Goal: Download file/media

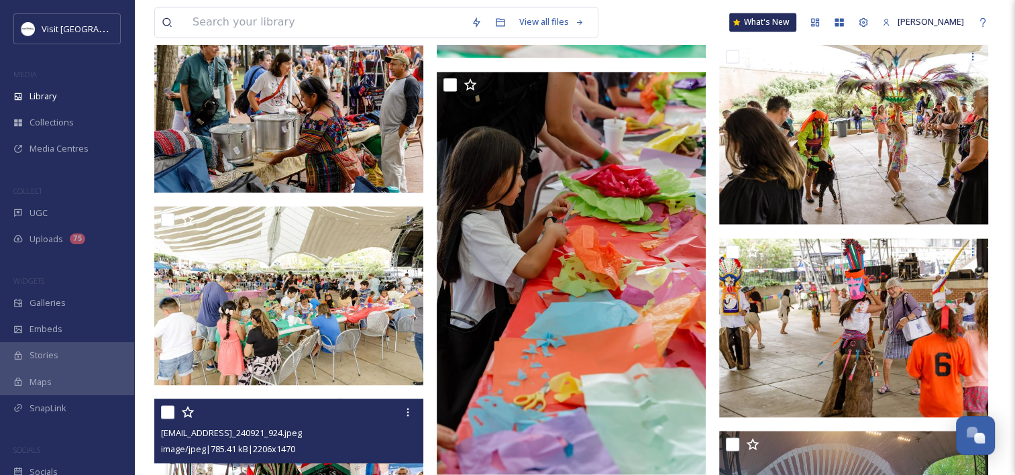
scroll to position [2080, 0]
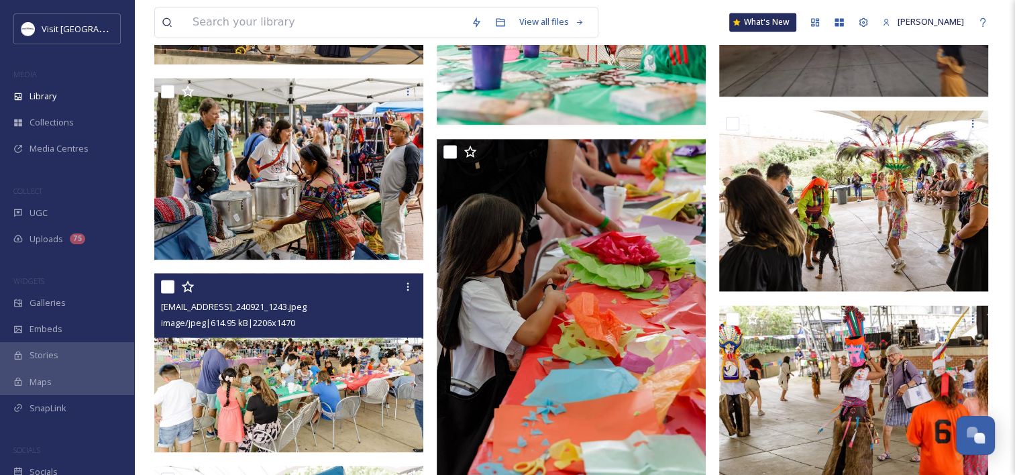
click at [313, 368] on img at bounding box center [288, 362] width 269 height 179
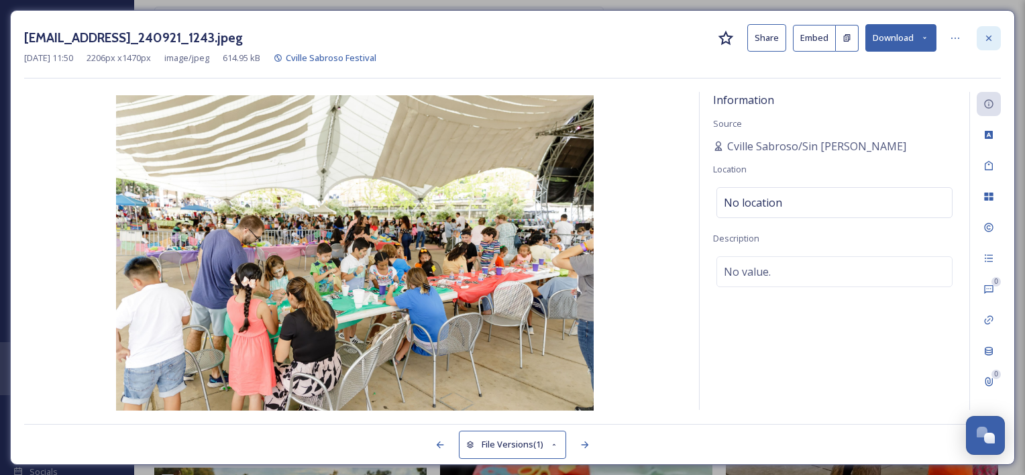
click at [986, 41] on icon at bounding box center [989, 38] width 11 height 11
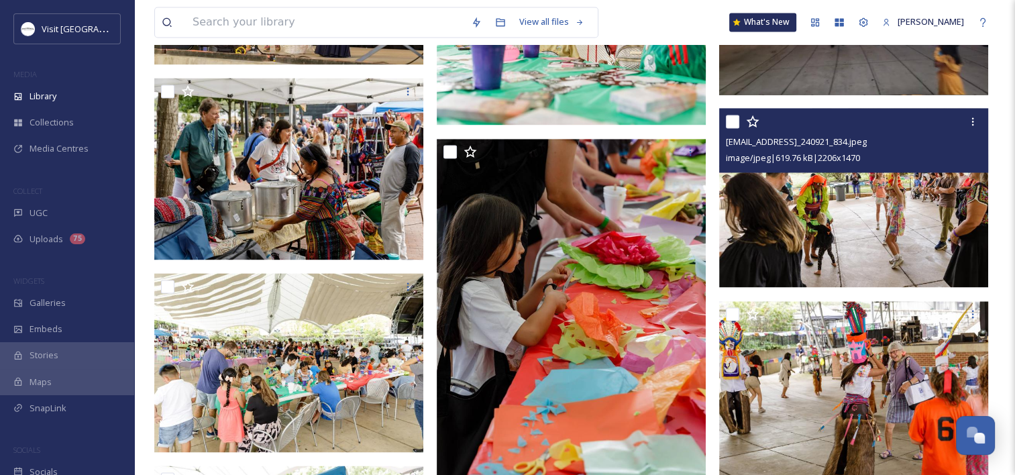
click at [870, 214] on img at bounding box center [853, 197] width 269 height 179
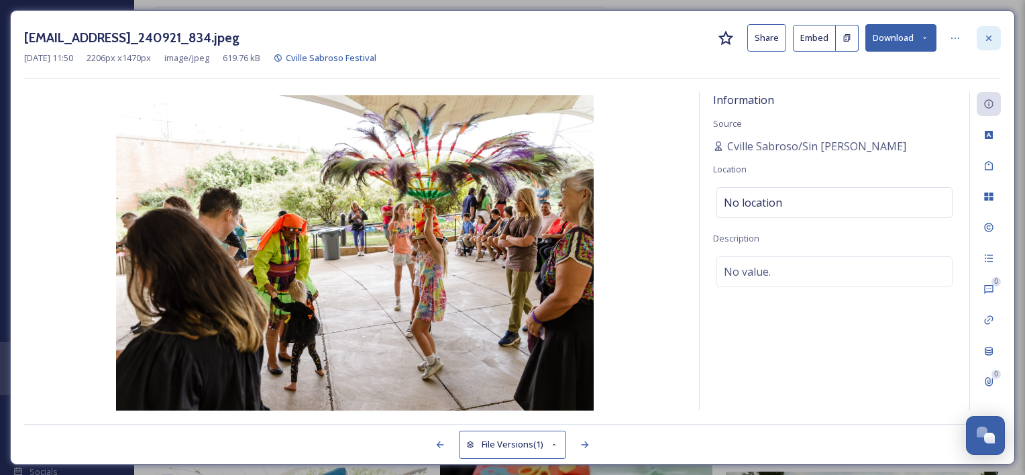
click at [985, 35] on icon at bounding box center [989, 38] width 11 height 11
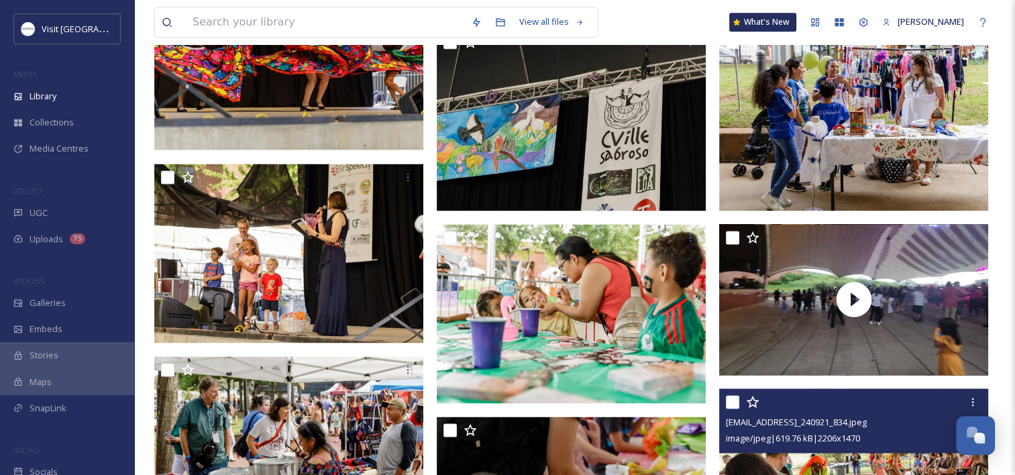
scroll to position [1745, 0]
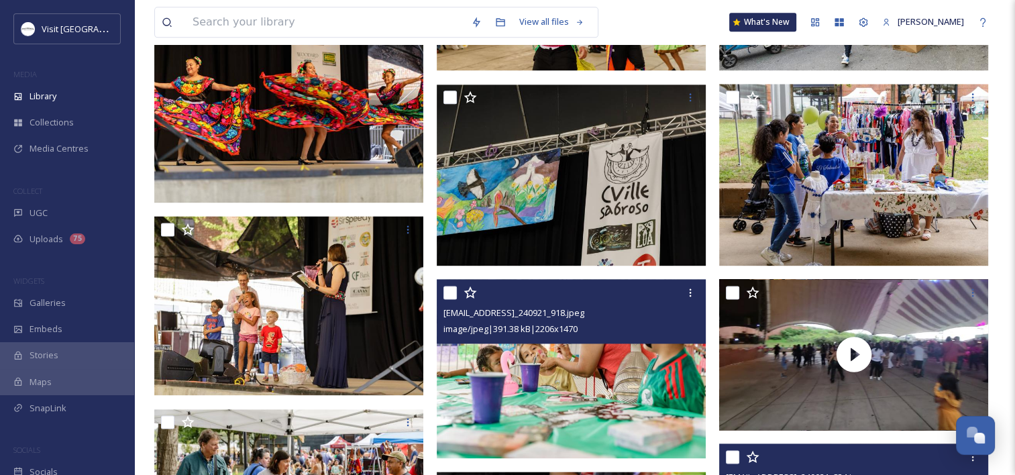
click at [476, 366] on img at bounding box center [571, 368] width 269 height 179
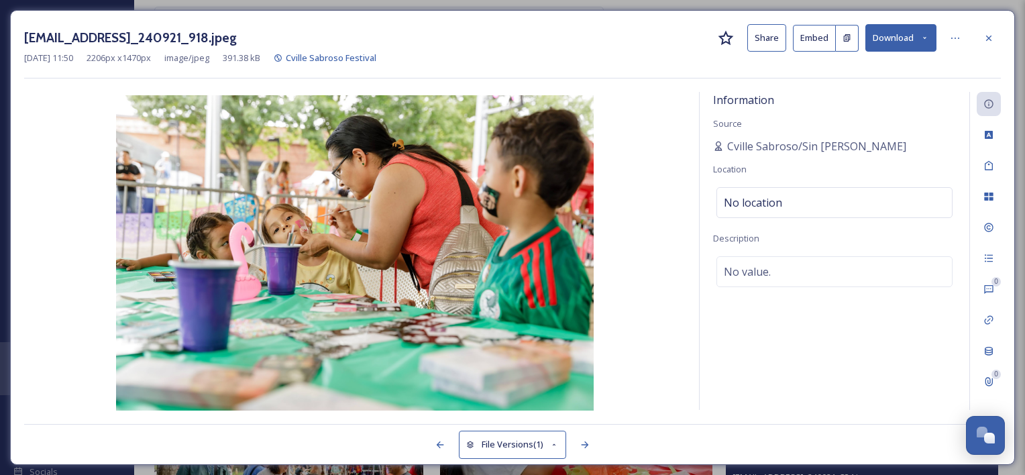
click at [892, 40] on button "Download" at bounding box center [901, 38] width 71 height 28
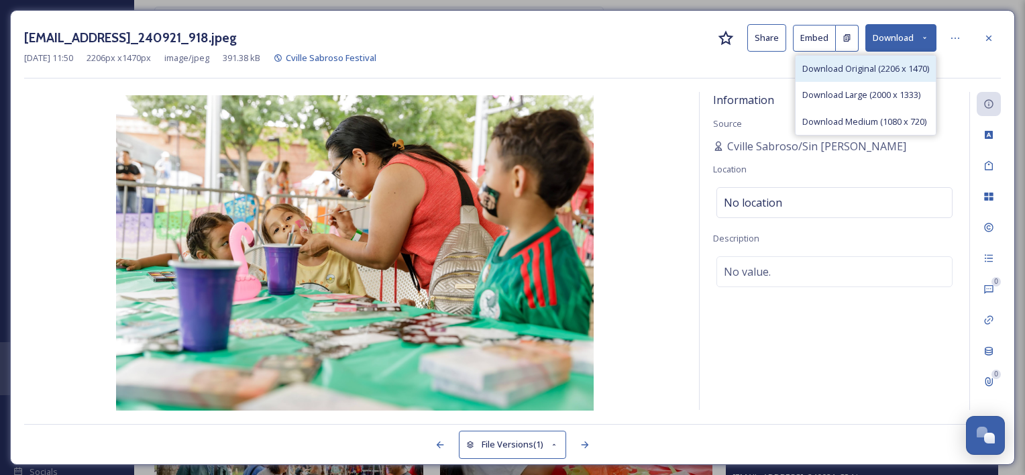
click at [886, 56] on div "Download Original (2206 x 1470)" at bounding box center [866, 69] width 140 height 26
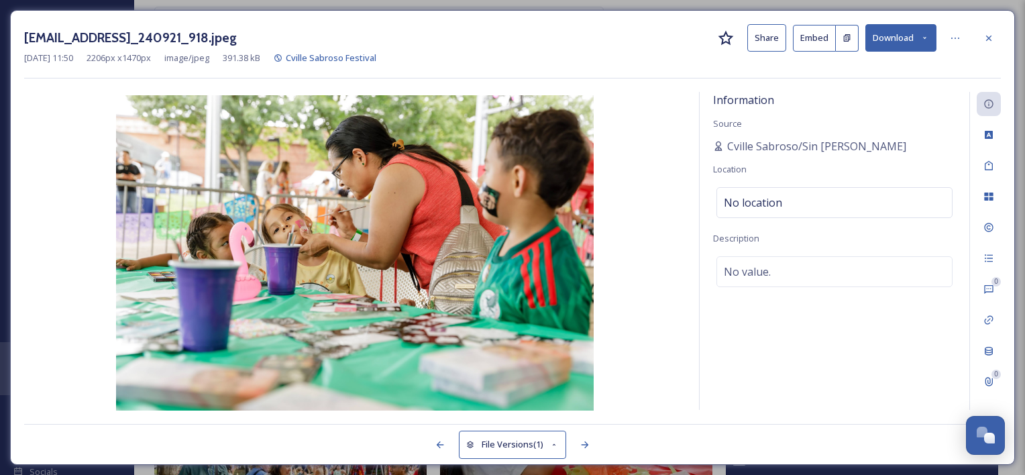
drag, startPoint x: 672, startPoint y: 168, endPoint x: 703, endPoint y: 166, distance: 31.0
click at [672, 168] on img at bounding box center [355, 254] width 662 height 318
click at [991, 225] on icon at bounding box center [989, 227] width 11 height 11
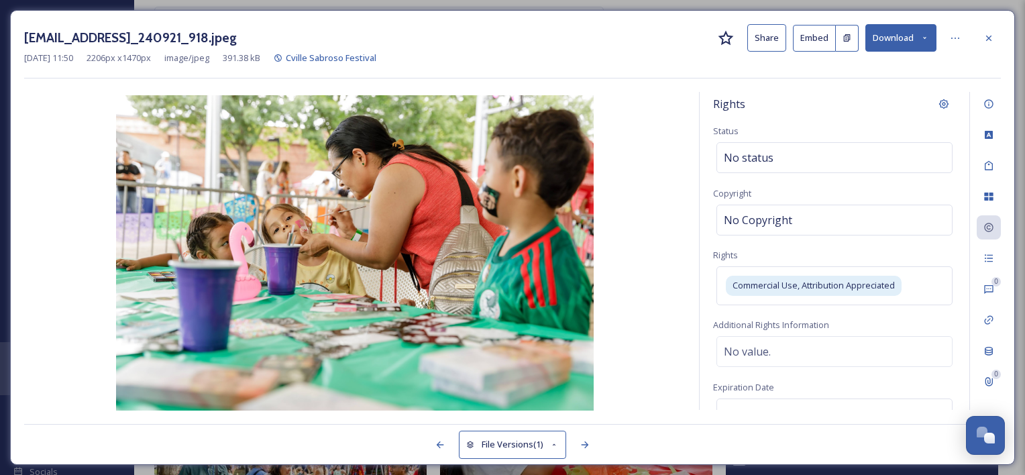
drag, startPoint x: 985, startPoint y: 32, endPoint x: 890, endPoint y: 86, distance: 109.7
click at [985, 32] on div at bounding box center [989, 38] width 24 height 24
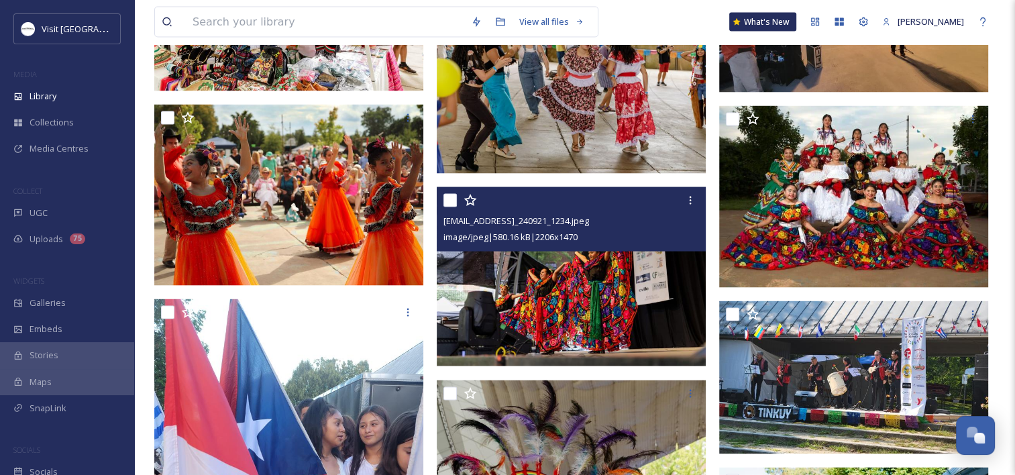
scroll to position [2617, 0]
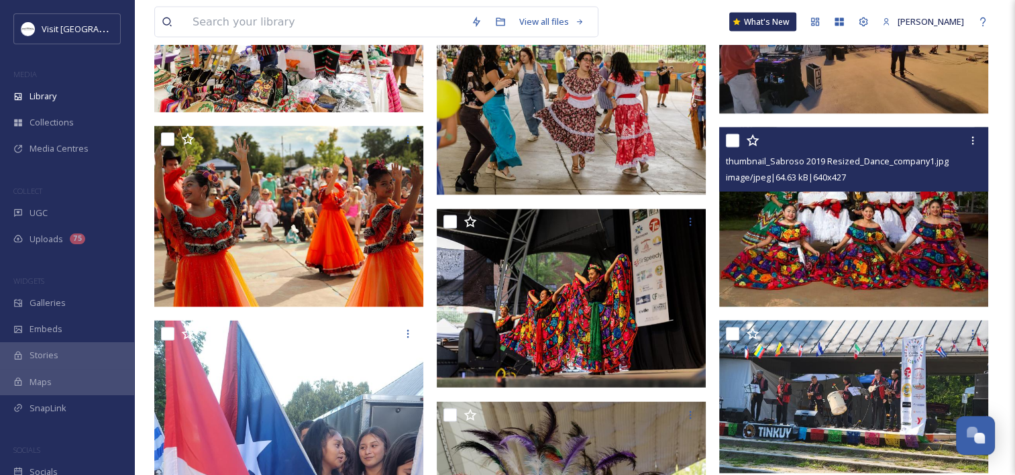
click at [821, 245] on img at bounding box center [853, 218] width 269 height 180
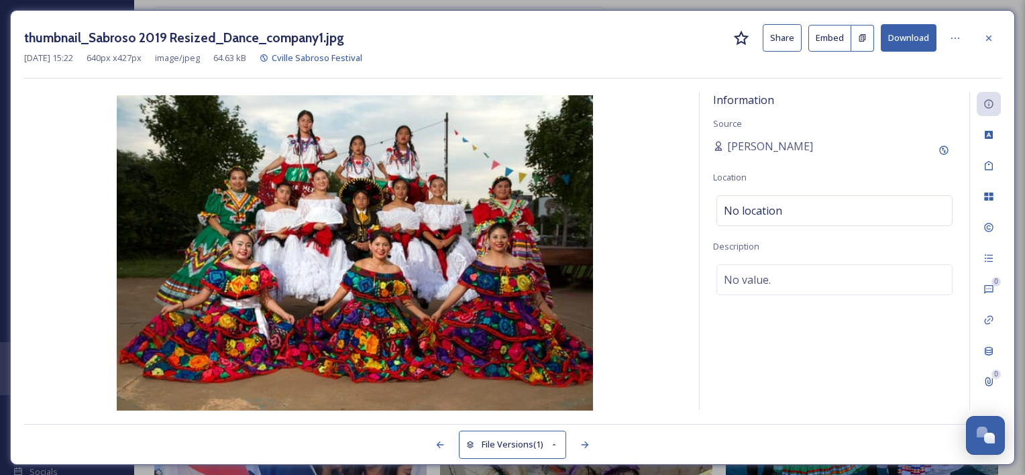
drag, startPoint x: 994, startPoint y: 32, endPoint x: 991, endPoint y: 43, distance: 11.2
click at [994, 33] on icon at bounding box center [989, 38] width 11 height 11
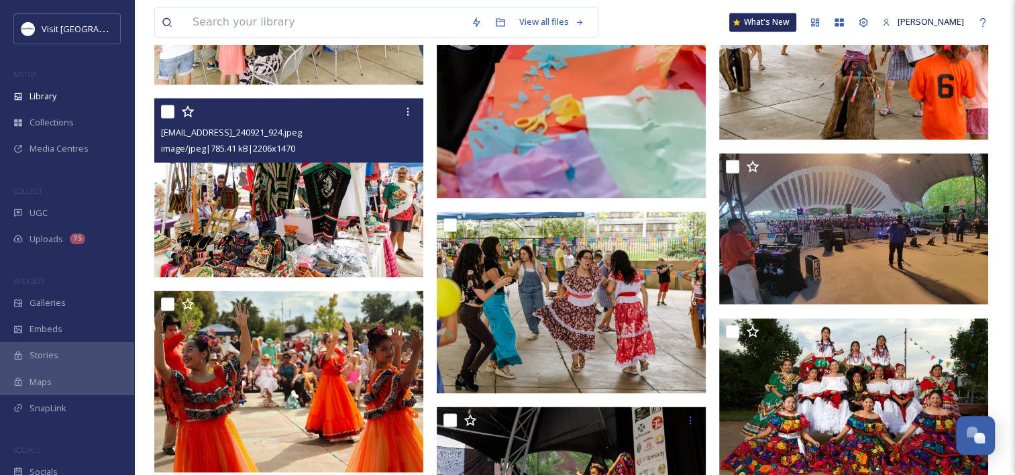
scroll to position [2684, 0]
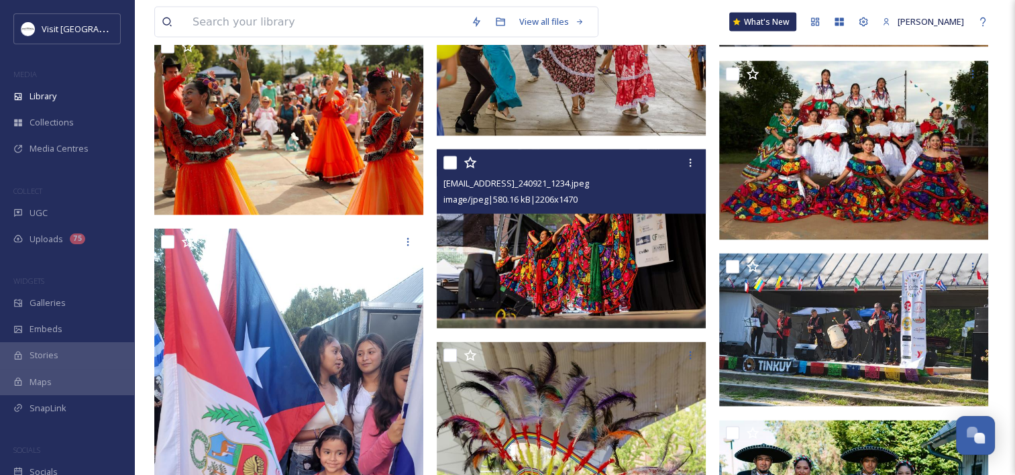
click at [562, 263] on img at bounding box center [571, 239] width 269 height 179
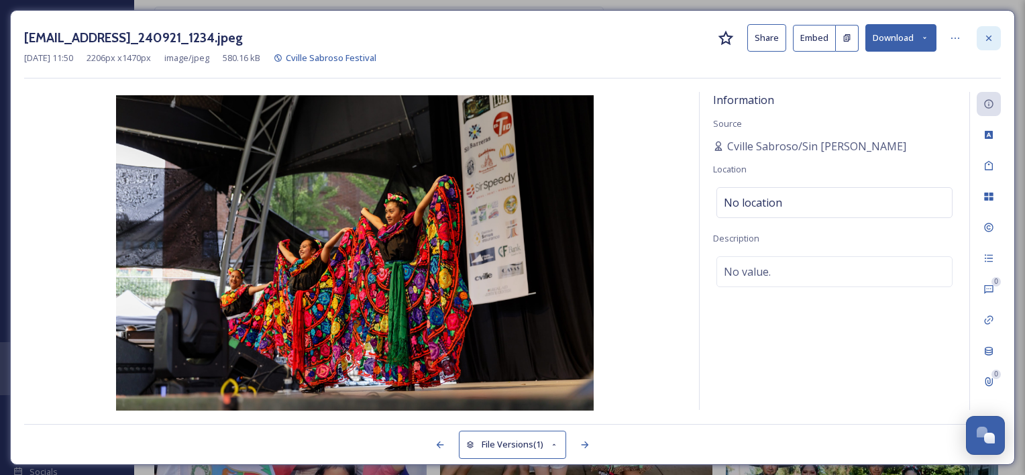
click at [993, 41] on icon at bounding box center [989, 38] width 11 height 11
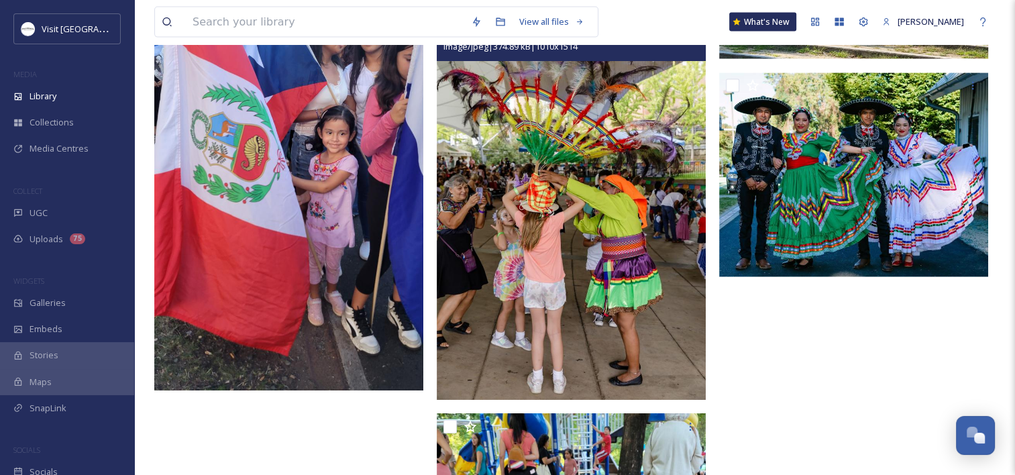
scroll to position [3020, 0]
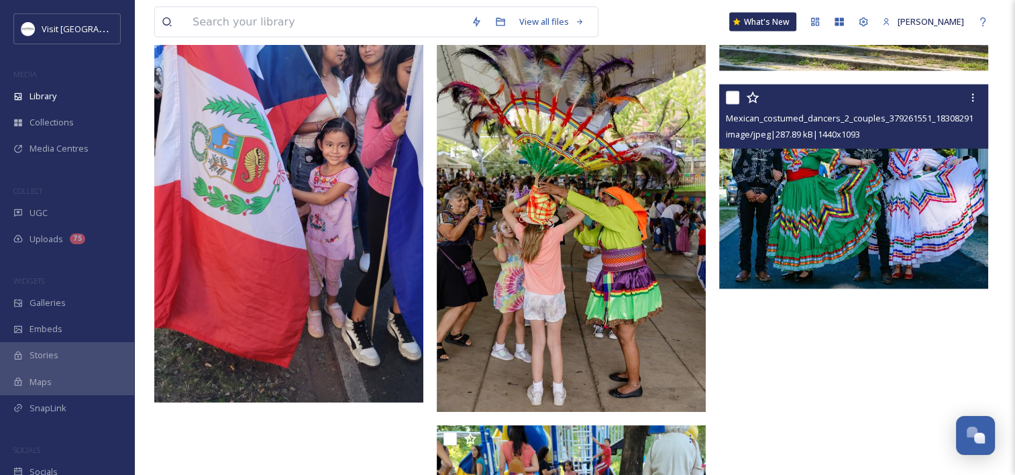
click at [784, 212] on img at bounding box center [853, 187] width 269 height 204
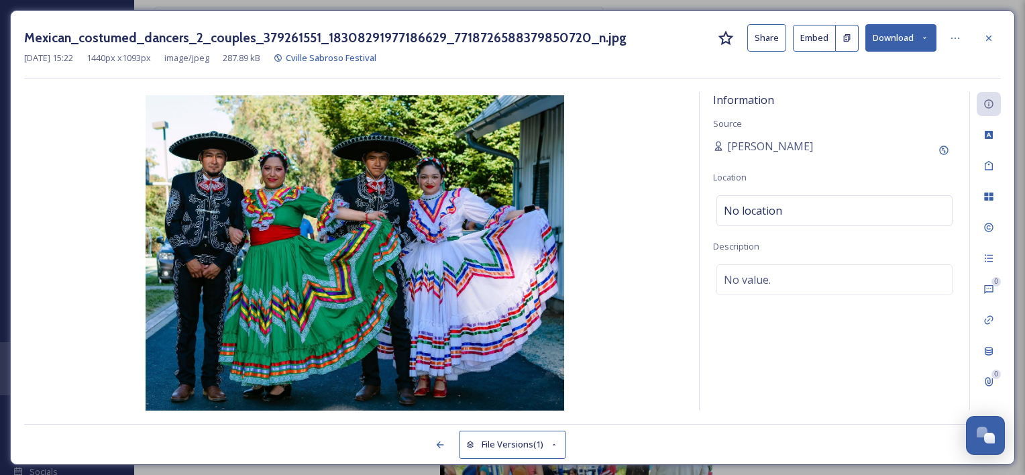
drag, startPoint x: 991, startPoint y: 38, endPoint x: 612, endPoint y: 197, distance: 411.4
click at [991, 38] on icon at bounding box center [989, 38] width 11 height 11
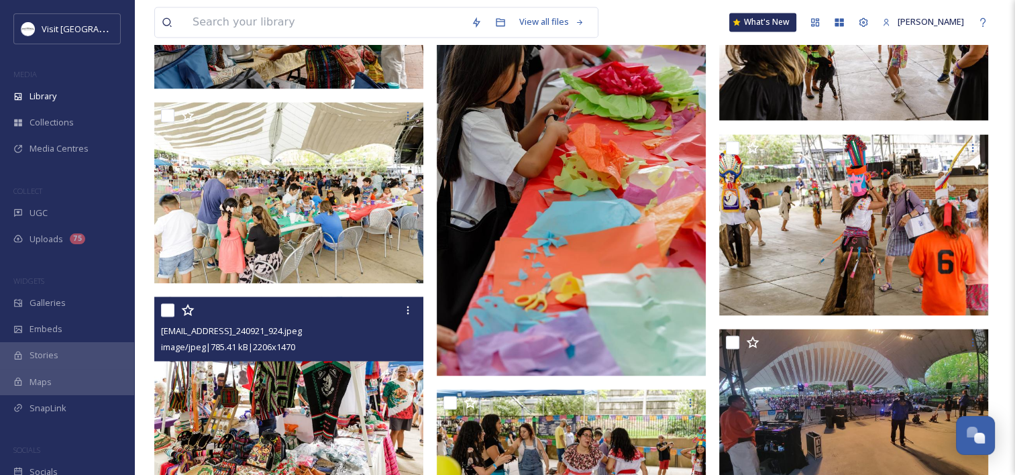
scroll to position [2148, 0]
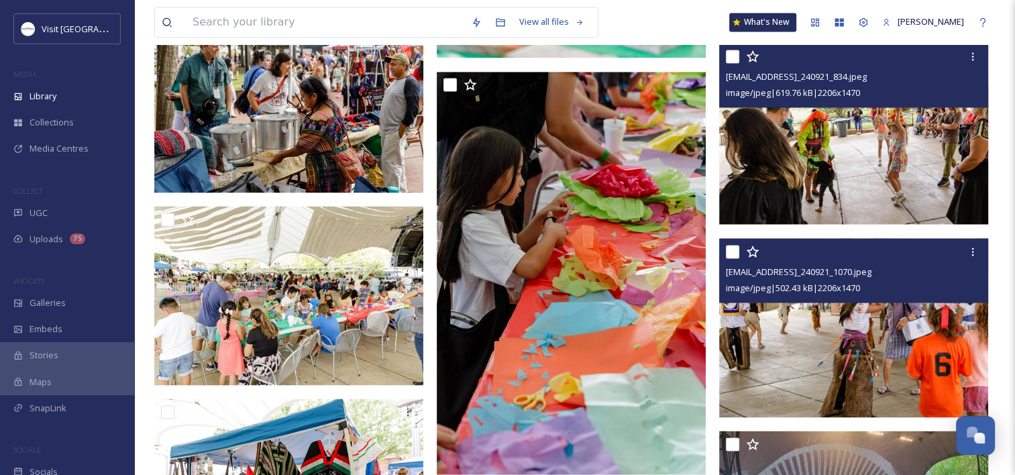
click at [810, 328] on img at bounding box center [853, 327] width 269 height 179
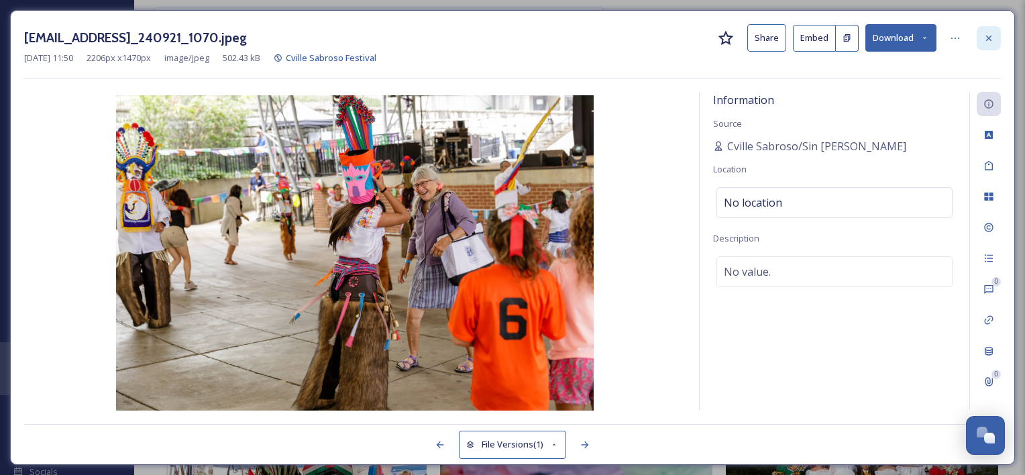
click at [989, 40] on icon at bounding box center [989, 38] width 11 height 11
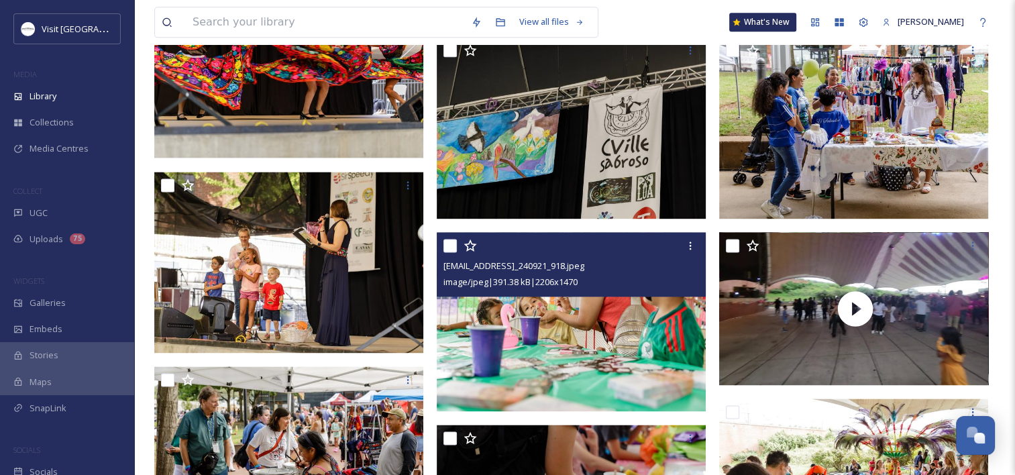
scroll to position [1678, 0]
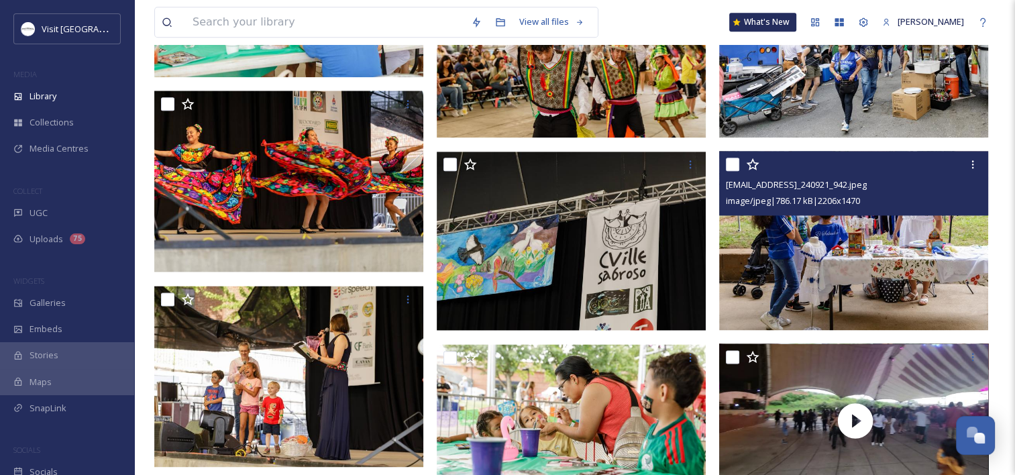
click at [874, 273] on img at bounding box center [853, 240] width 269 height 179
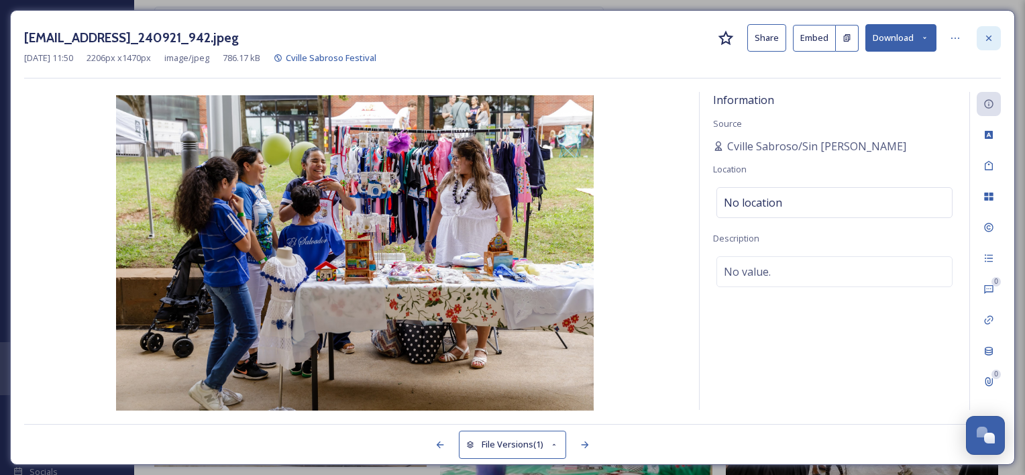
click at [980, 44] on div at bounding box center [989, 38] width 24 height 24
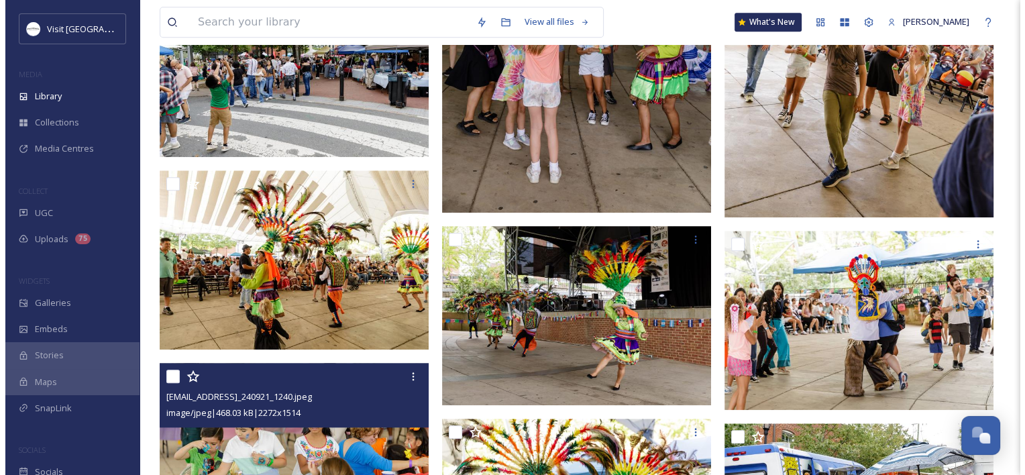
scroll to position [1409, 0]
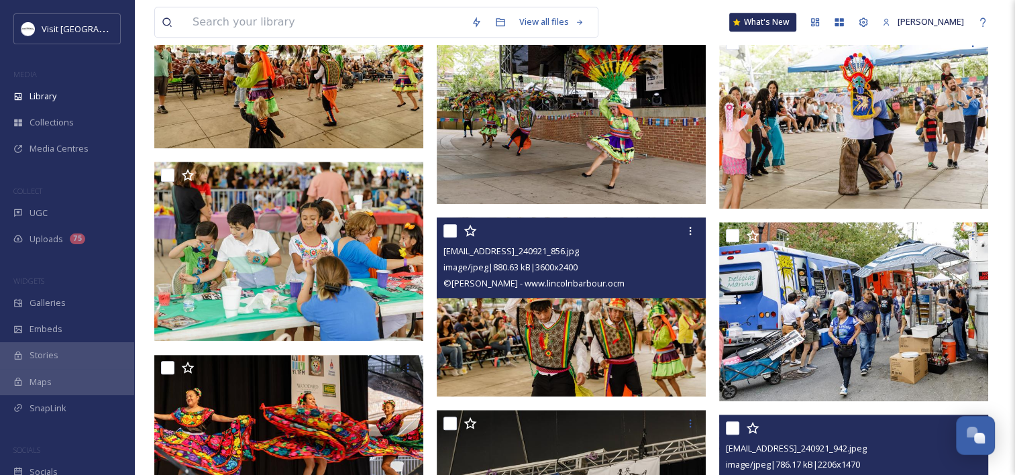
click at [523, 344] on img at bounding box center [571, 307] width 269 height 180
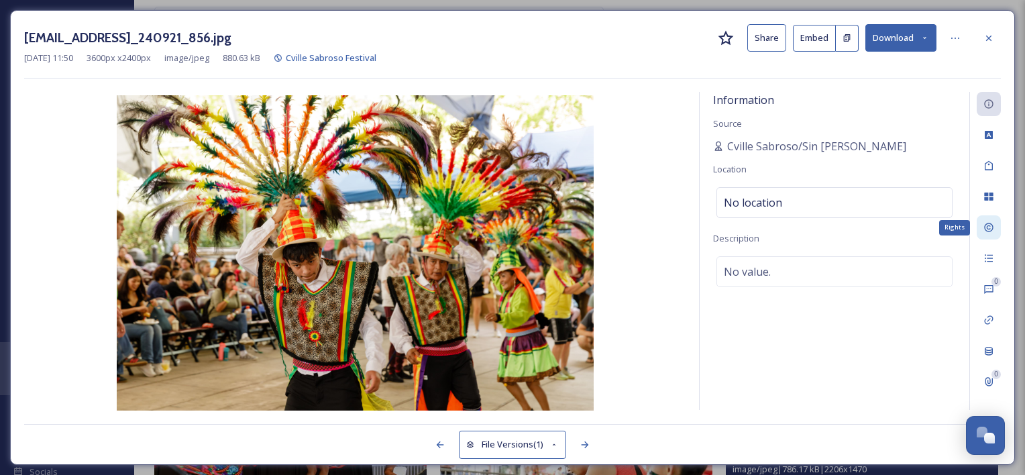
click at [991, 234] on div "Rights" at bounding box center [989, 227] width 24 height 24
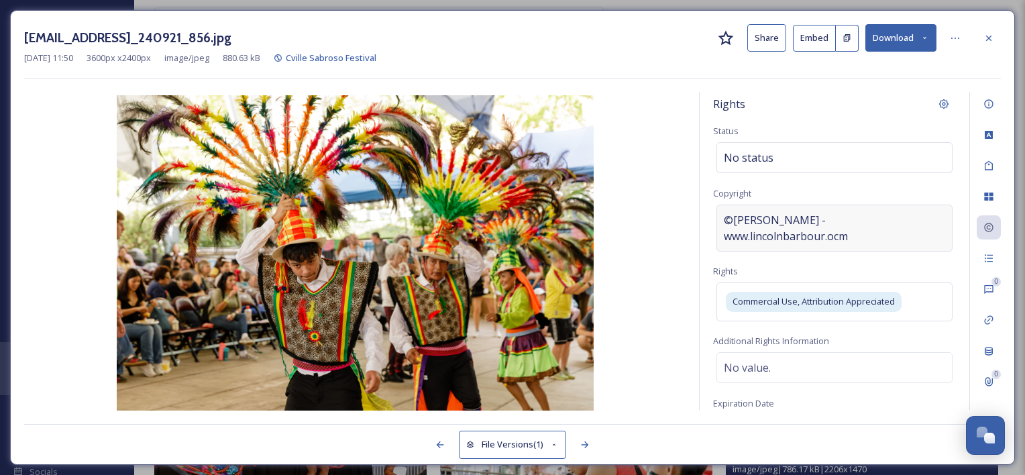
click at [760, 220] on span "©[PERSON_NAME] - www.lincolnbarbour.ocm" at bounding box center [834, 228] width 221 height 32
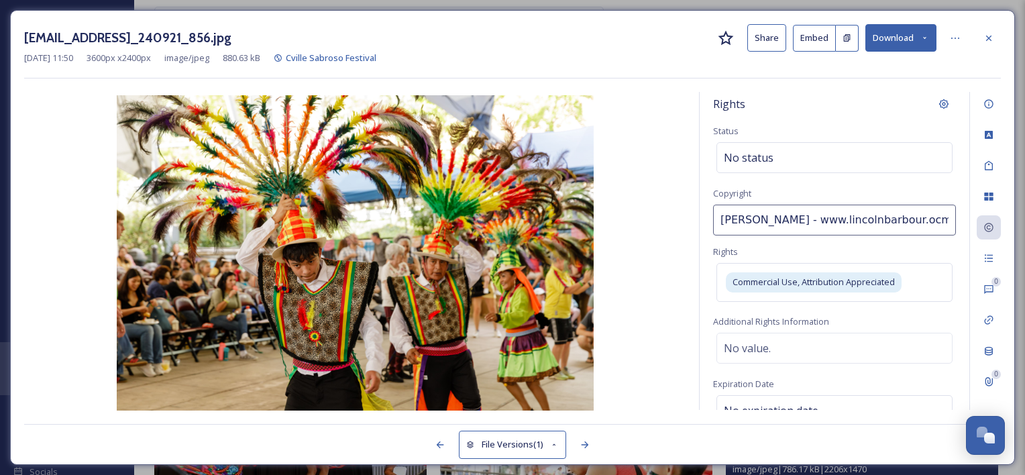
drag, startPoint x: 797, startPoint y: 216, endPoint x: 654, endPoint y: 223, distance: 143.1
click at [655, 223] on div "Rights Status No status Copyright [PERSON_NAME] - www.lincolnbarbour.ocm Rights…" at bounding box center [512, 251] width 977 height 319
